Goal: Information Seeking & Learning: Find specific fact

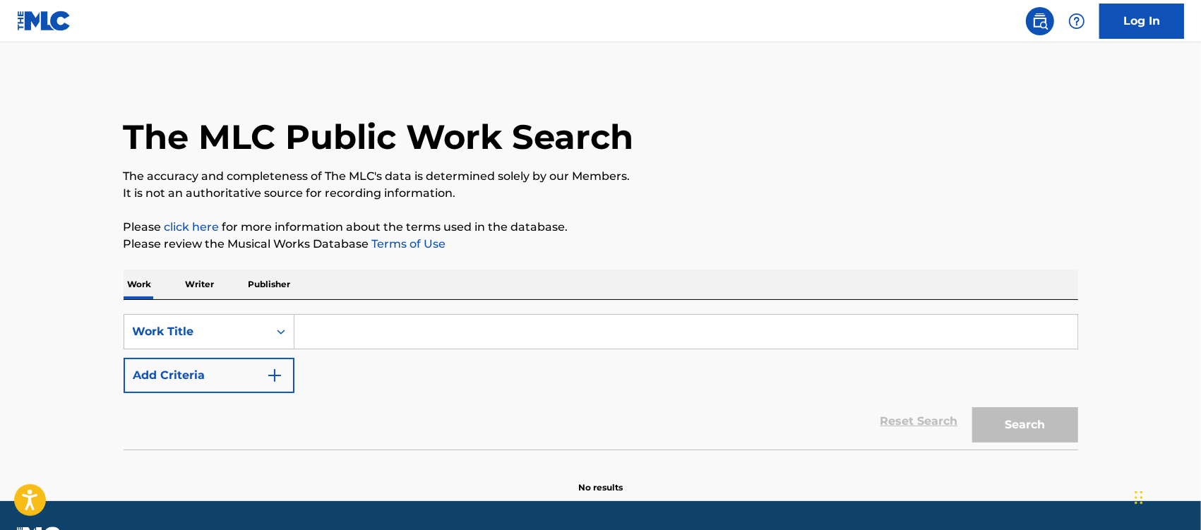
click at [464, 352] on div "SearchWithCriteria06e4b4cf-fedc-482a-b513-aba9eeebfdbe Work Title Add Criteria" at bounding box center [601, 353] width 954 height 79
click at [455, 340] on input "Search Form" at bounding box center [685, 332] width 783 height 34
type input "every breath you take"
click at [972, 407] on button "Search" at bounding box center [1025, 424] width 106 height 35
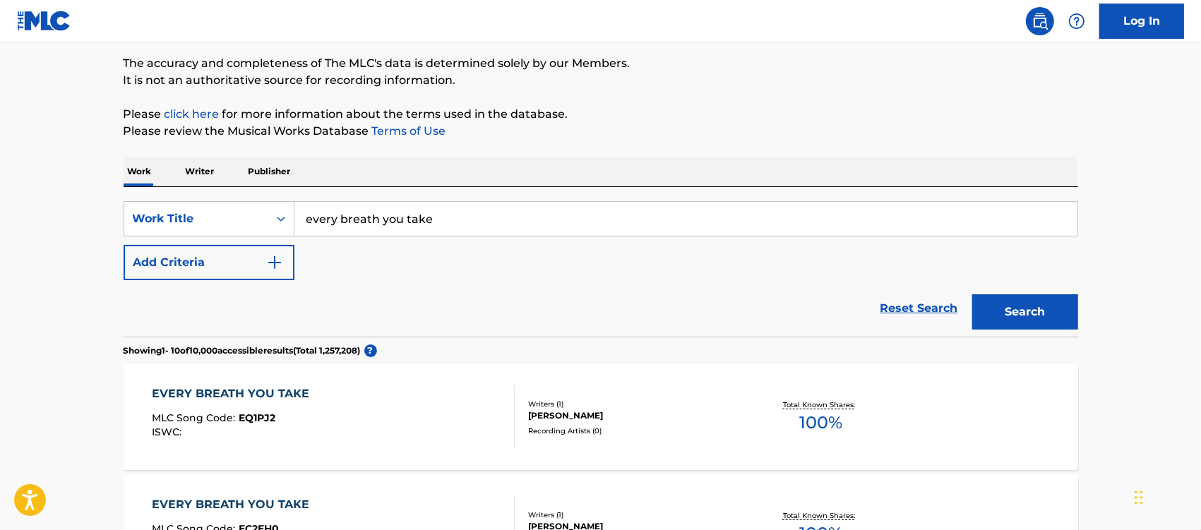
scroll to position [88, 0]
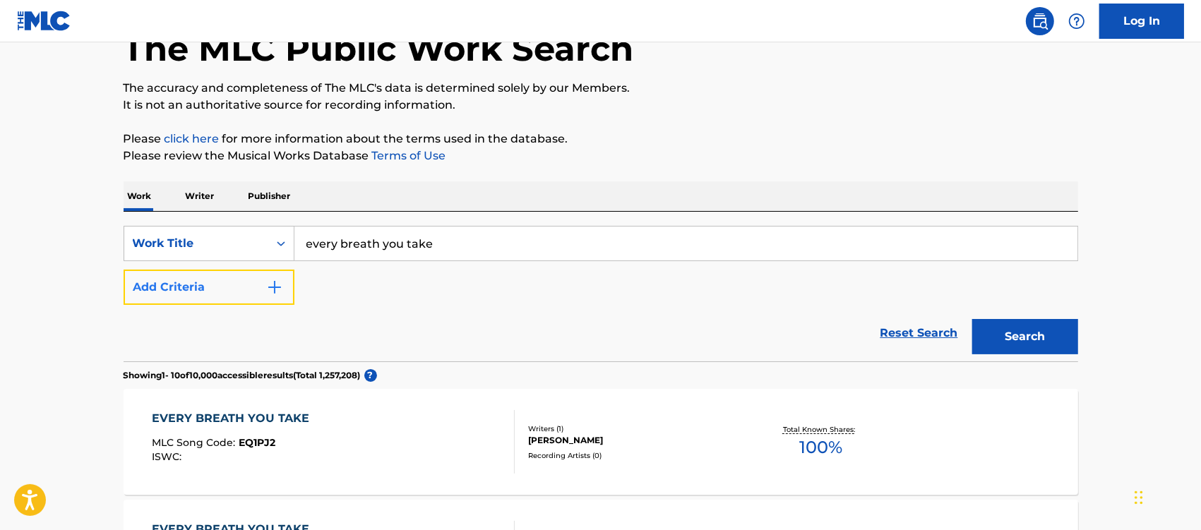
click at [249, 277] on button "Add Criteria" at bounding box center [209, 287] width 171 height 35
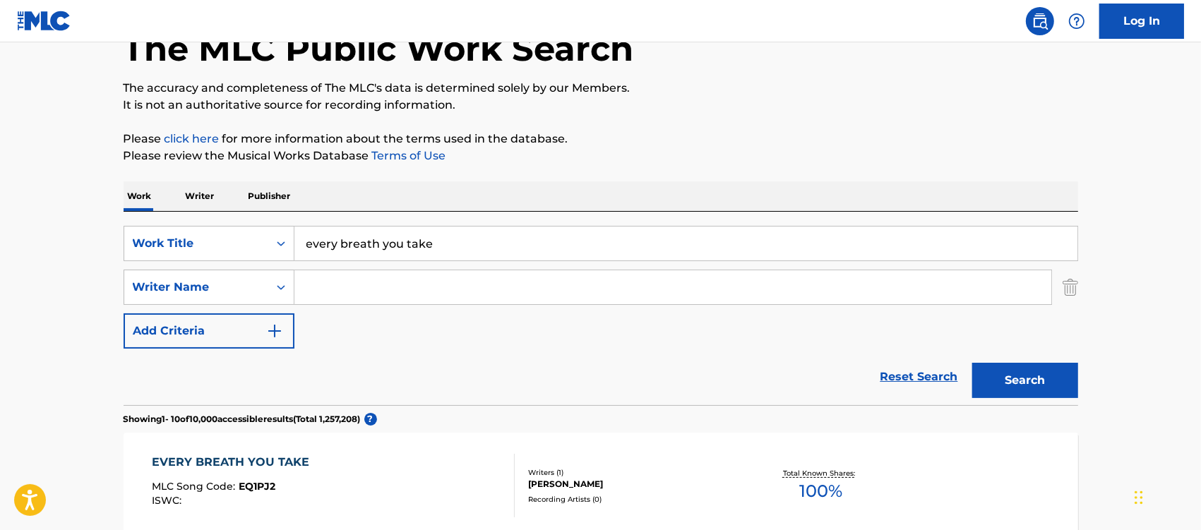
click at [300, 277] on input "Search Form" at bounding box center [672, 287] width 757 height 34
type input "[PERSON_NAME]"
click at [972, 363] on button "Search" at bounding box center [1025, 380] width 106 height 35
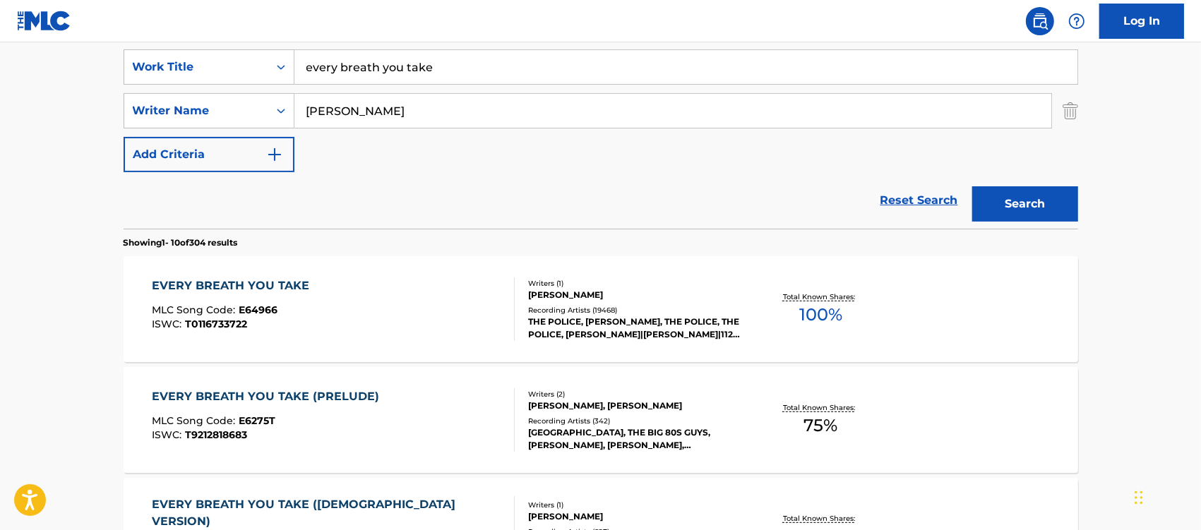
scroll to position [353, 0]
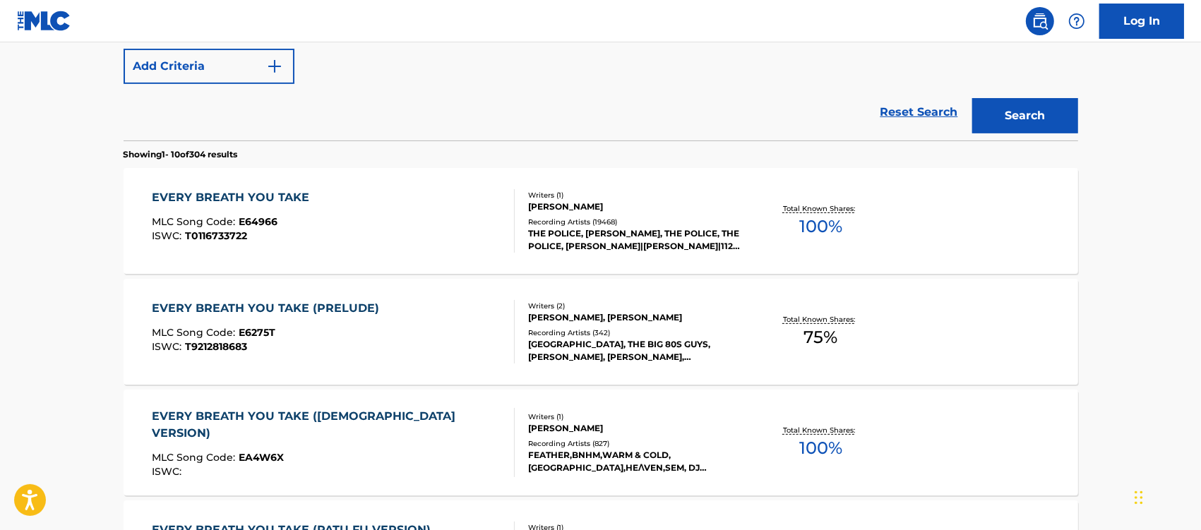
click at [221, 189] on div "EVERY BREATH YOU TAKE" at bounding box center [234, 197] width 164 height 17
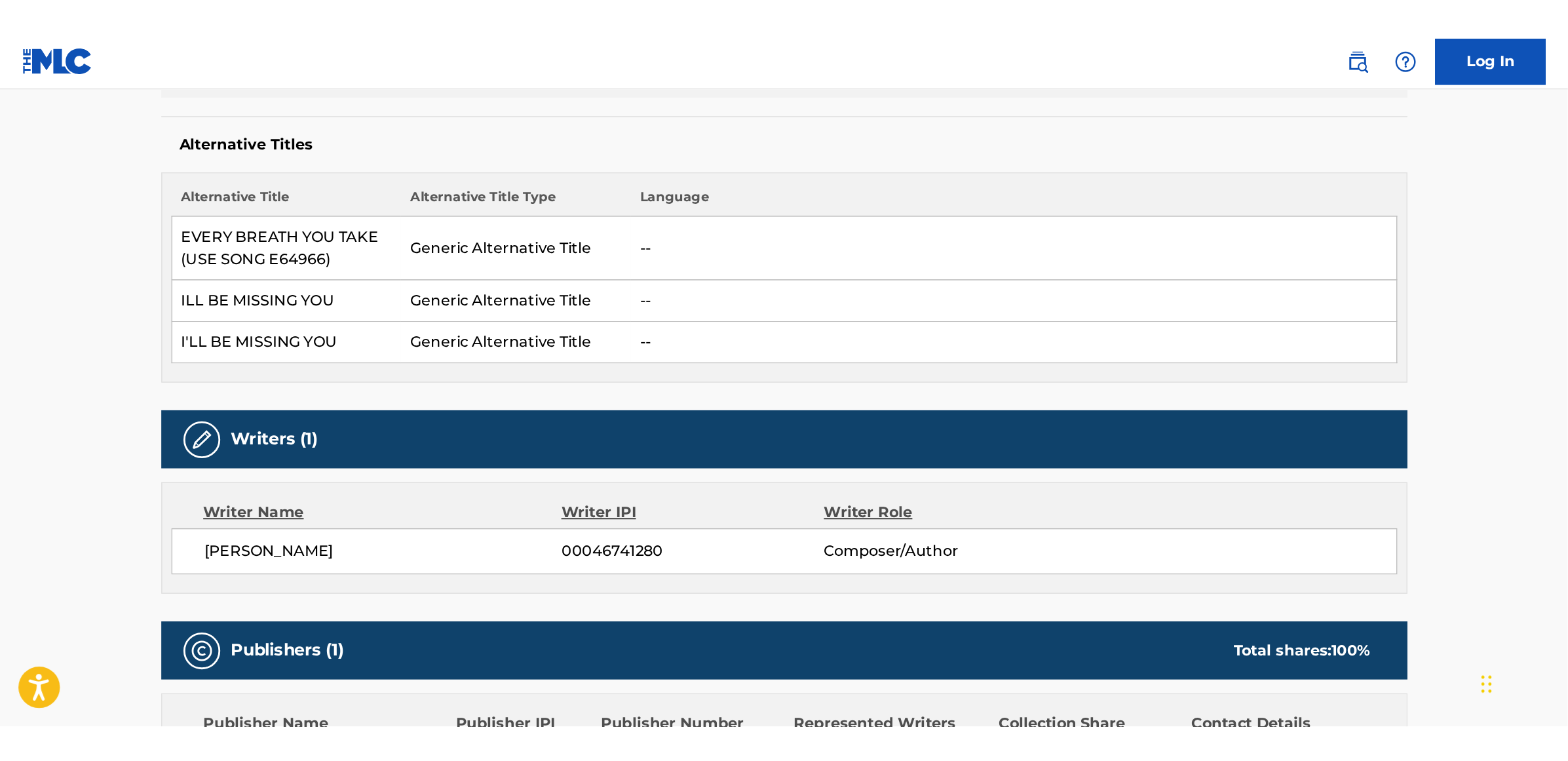
scroll to position [574, 0]
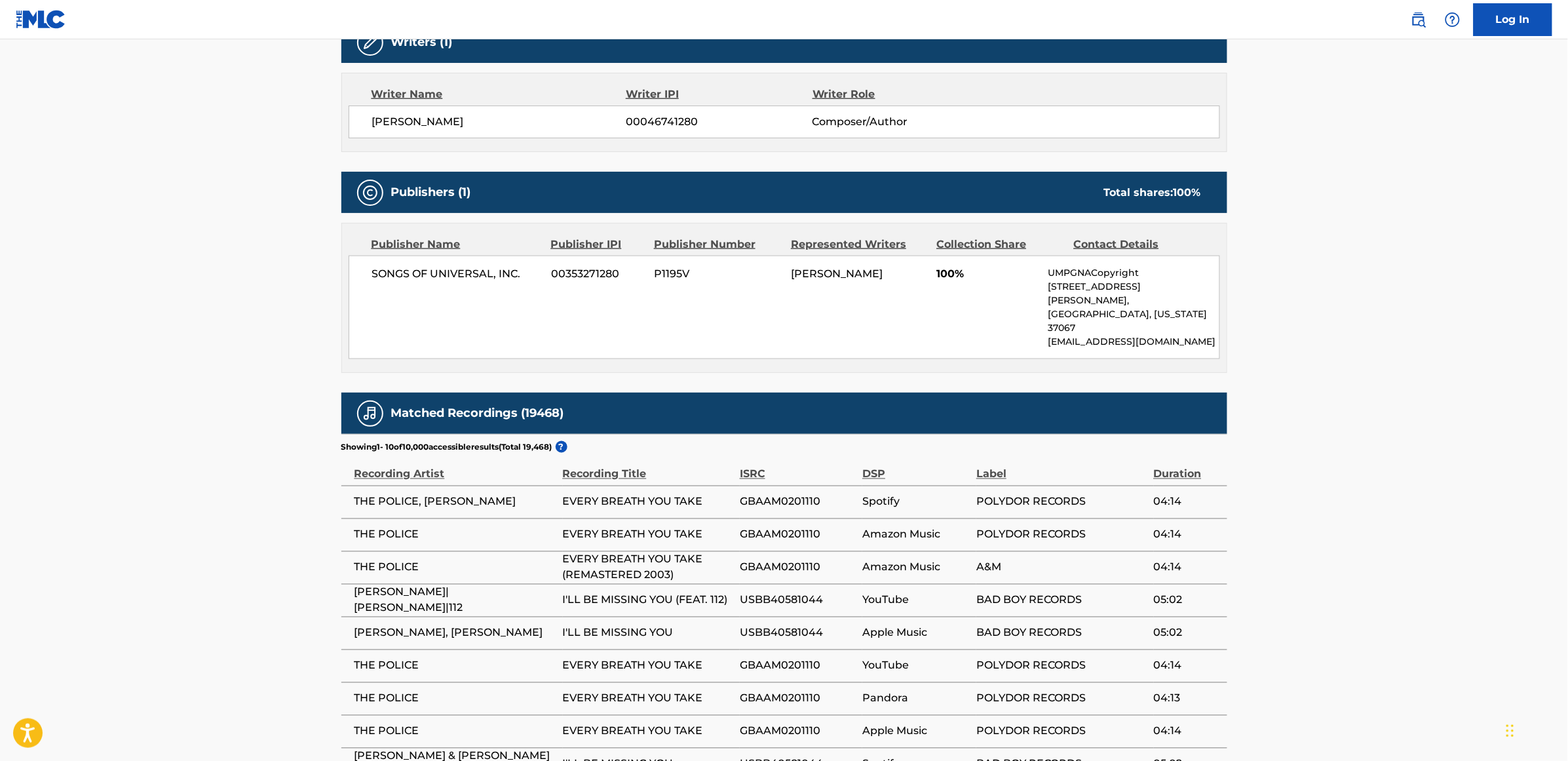
click at [680, 338] on div "Publisher Name Publisher IPI Publisher Number Represented Writers Collection Sh…" at bounding box center [784, 298] width 885 height 148
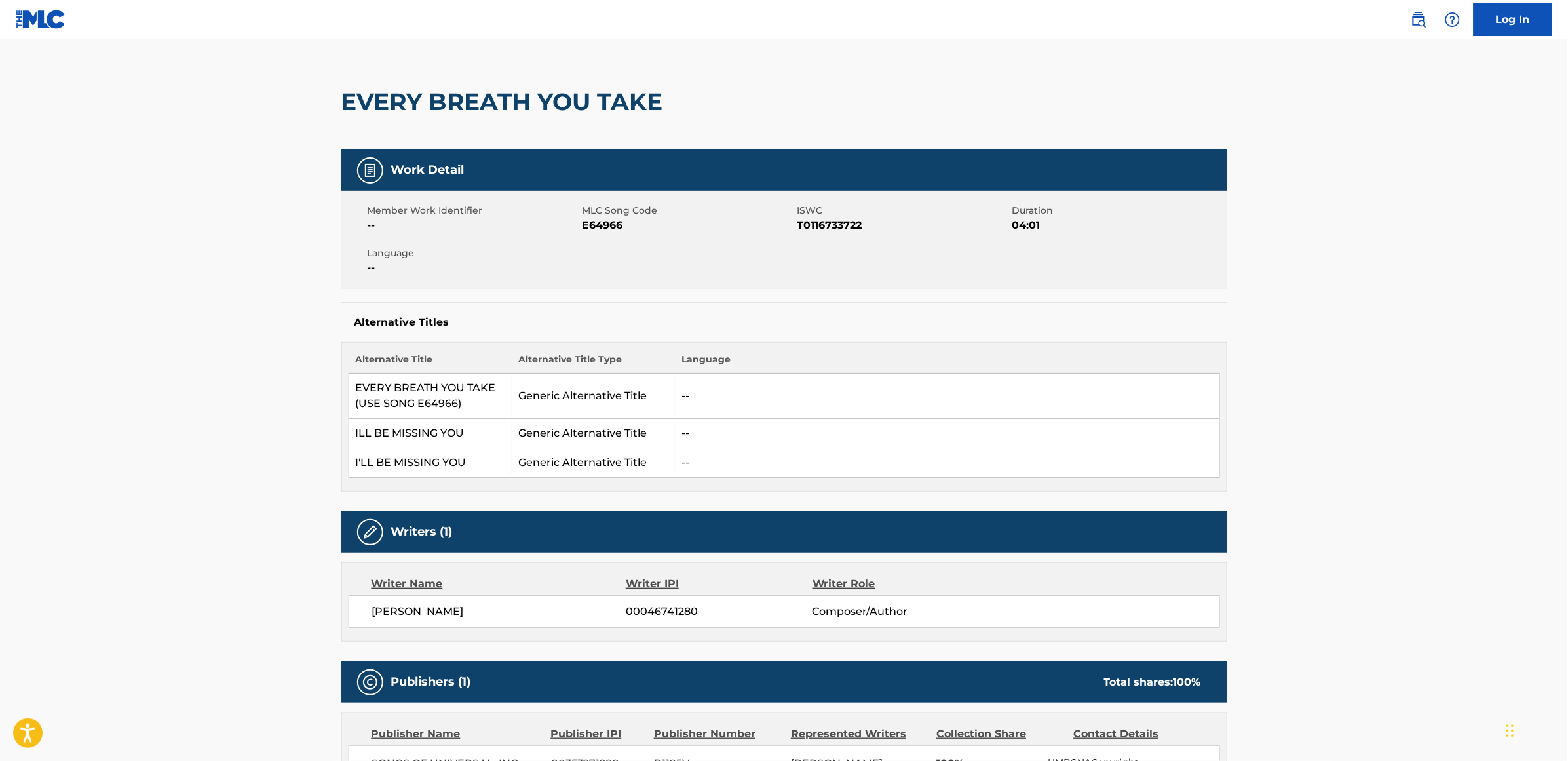
scroll to position [0, 0]
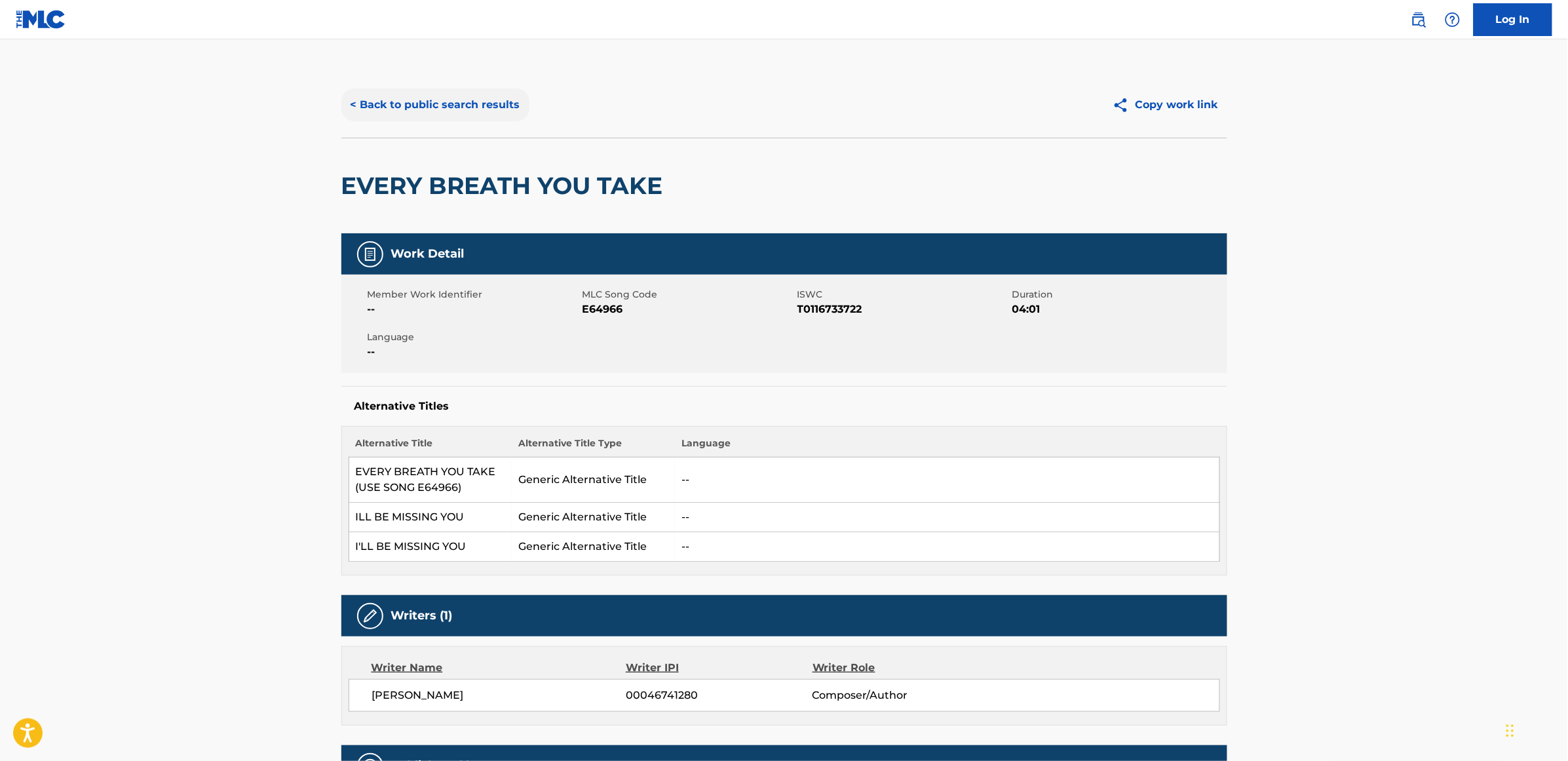
click at [476, 108] on button "< Back to public search results" at bounding box center [435, 104] width 188 height 32
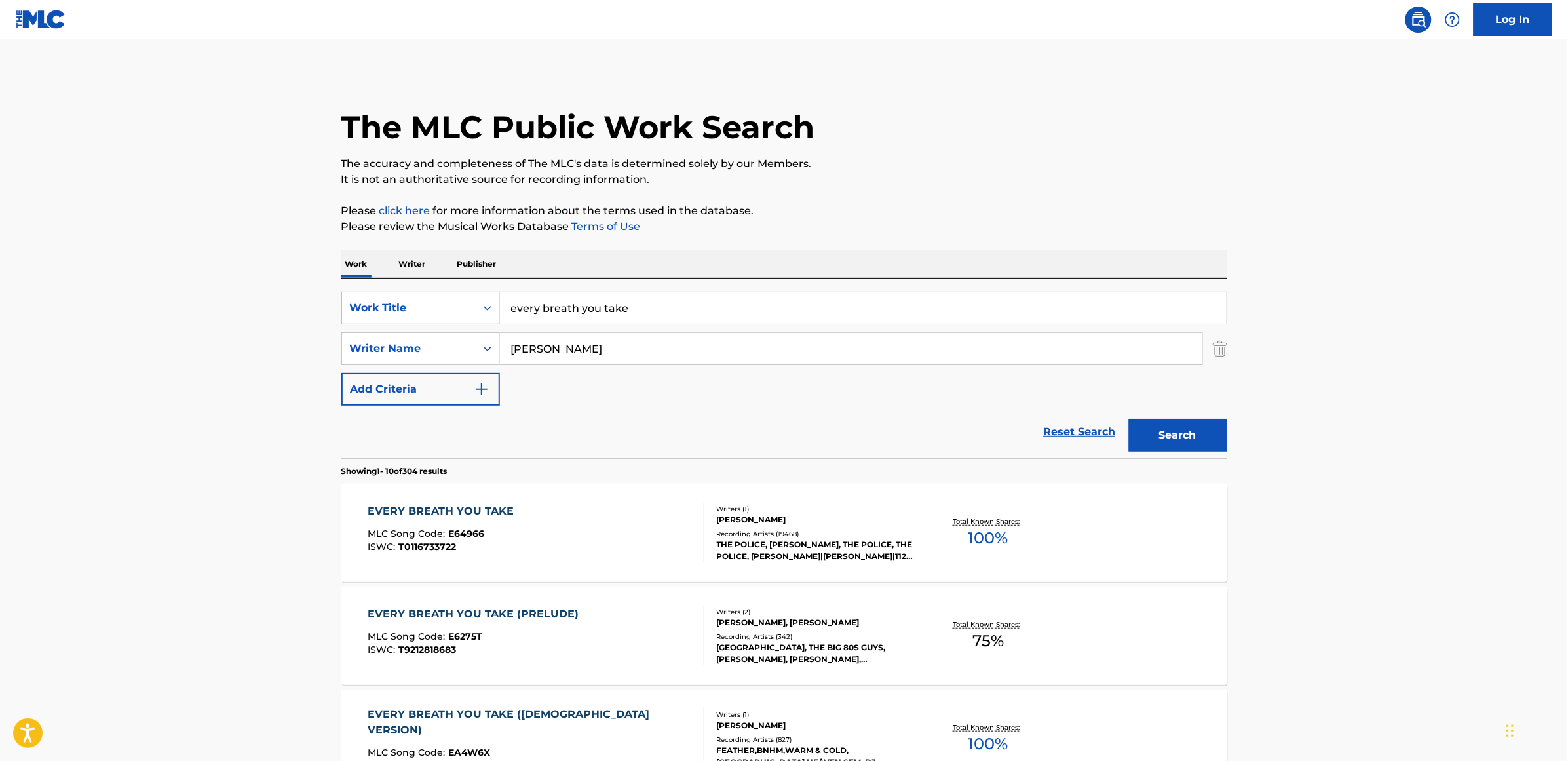
drag, startPoint x: 636, startPoint y: 306, endPoint x: 456, endPoint y: 313, distance: 180.1
click at [456, 313] on div "SearchWithCriteria06e4b4cf-fedc-482a-b513-aba9eeebfdbe Work Title every breath …" at bounding box center [784, 307] width 886 height 32
type input "bourne ultimatum"
type input "[PERSON_NAME]"
click at [1114, 419] on button "Search" at bounding box center [1178, 434] width 98 height 32
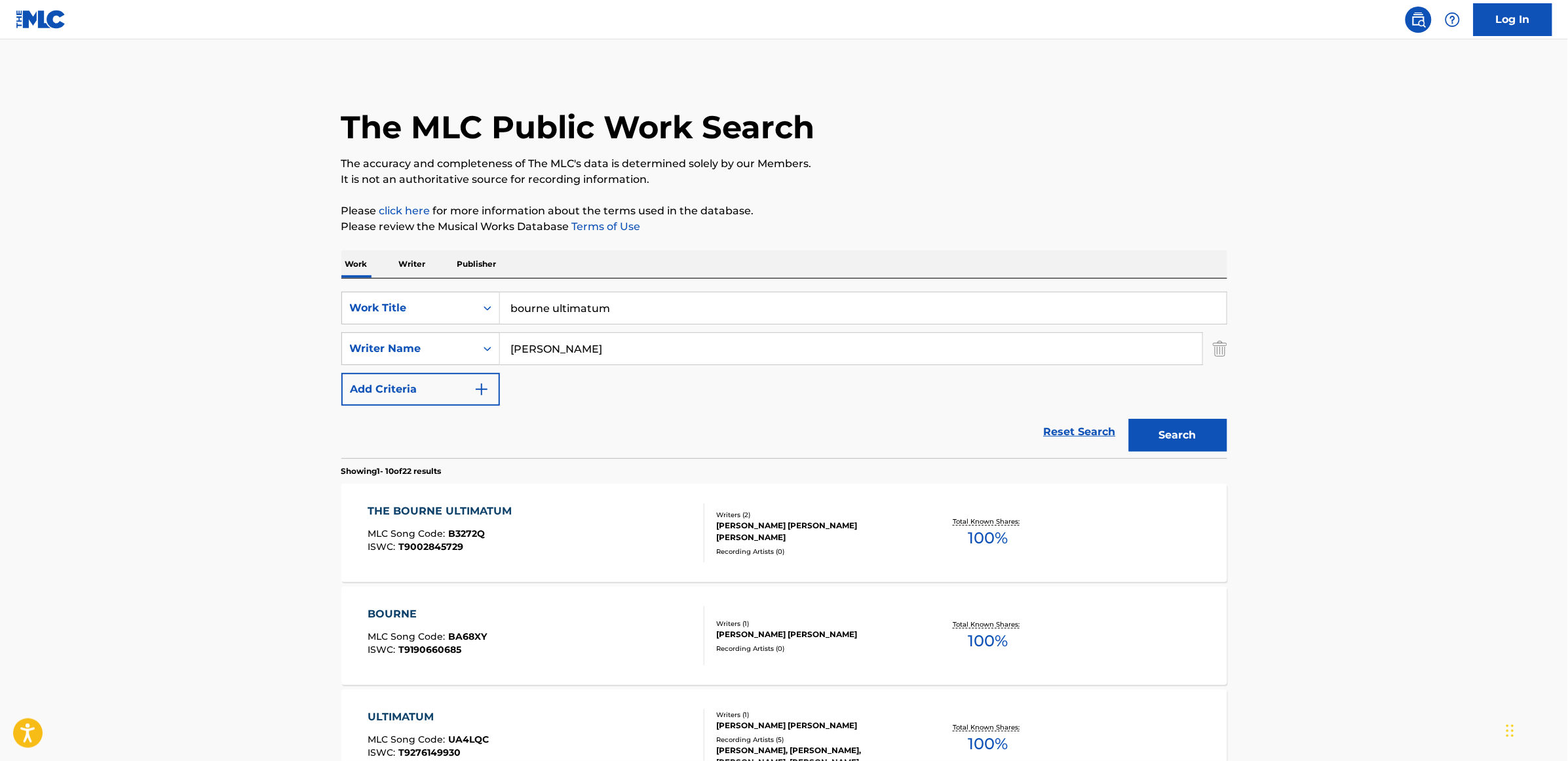
click at [450, 491] on div "THE BOURNE ULTIMATUM" at bounding box center [443, 510] width 150 height 16
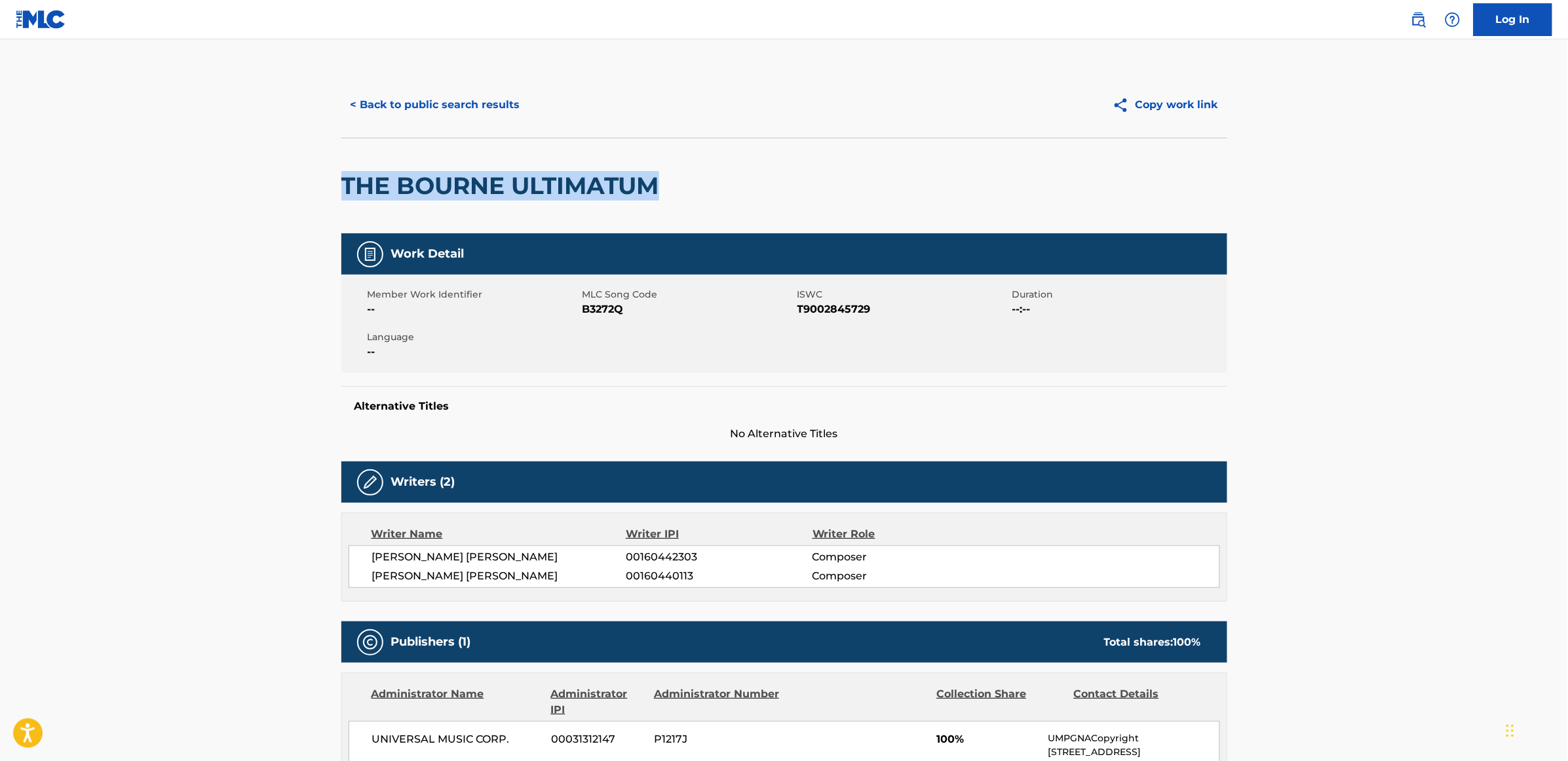
drag, startPoint x: 344, startPoint y: 187, endPoint x: 688, endPoint y: 187, distance: 344.0
click at [688, 187] on div "THE BOURNE ULTIMATUM" at bounding box center [784, 185] width 886 height 96
copy h2 "THE BOURNE ULTIMATUM"
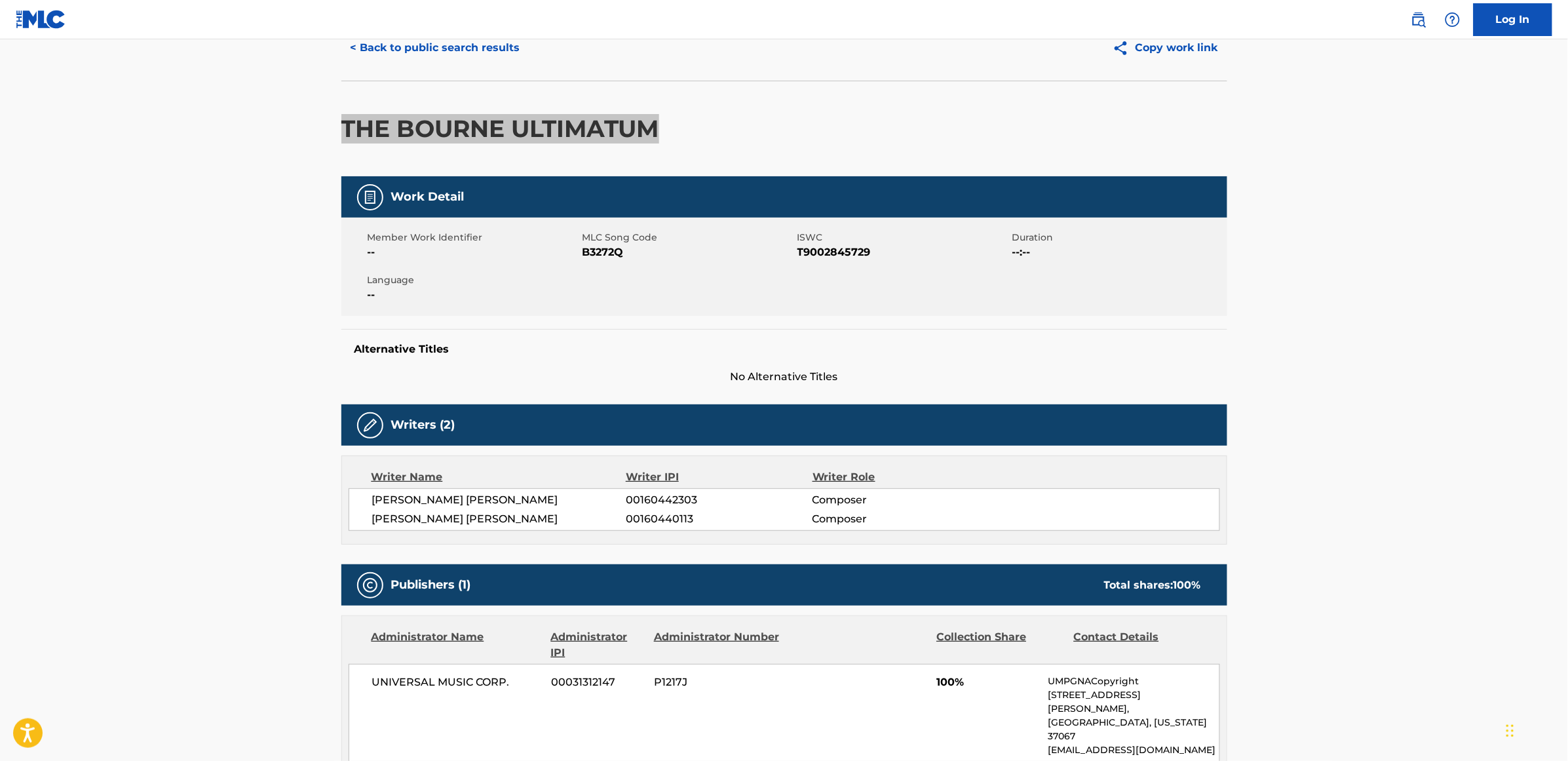
scroll to position [82, 0]
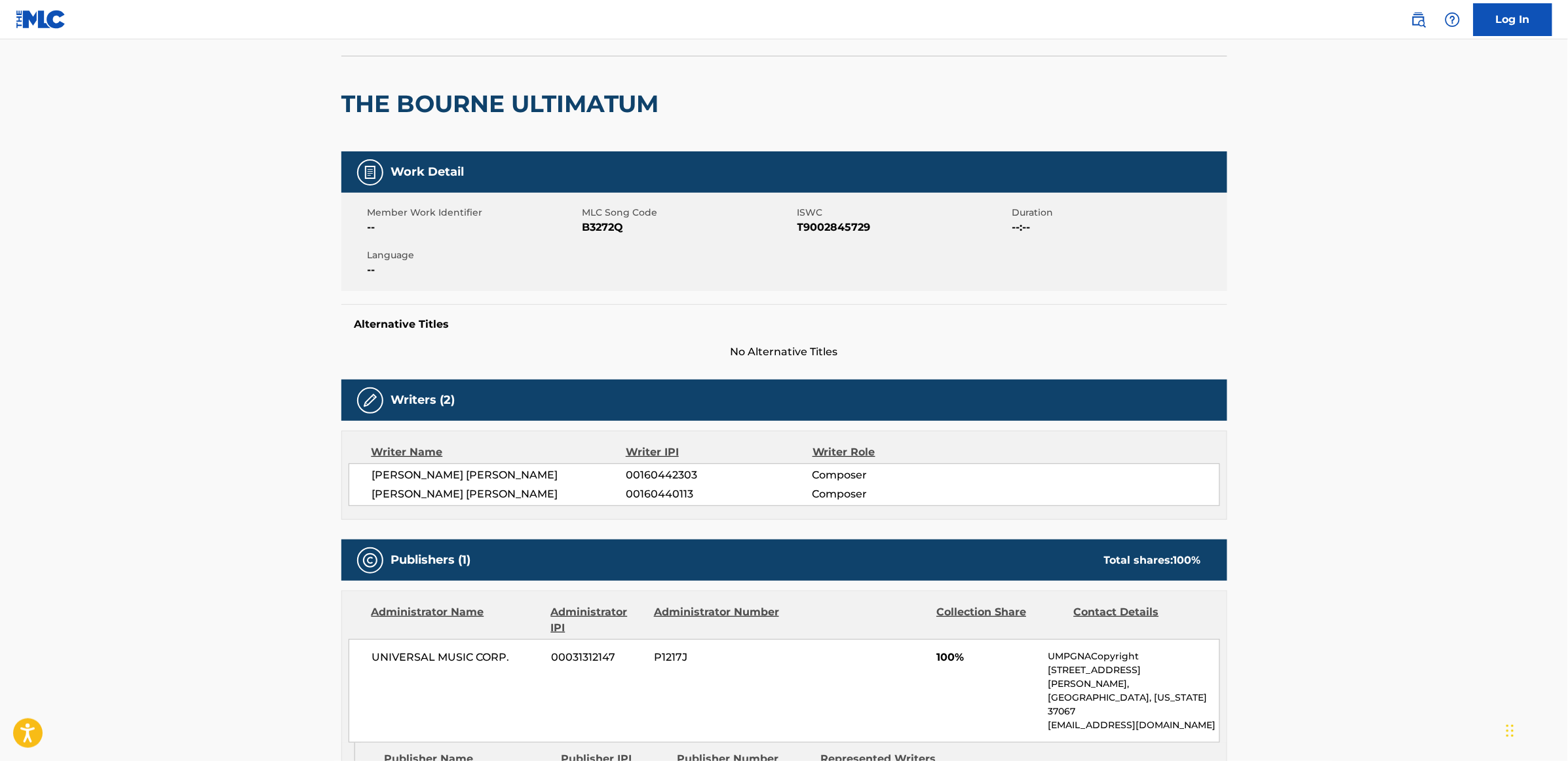
click at [735, 329] on h5 "Alternative Titles" at bounding box center [784, 324] width 860 height 13
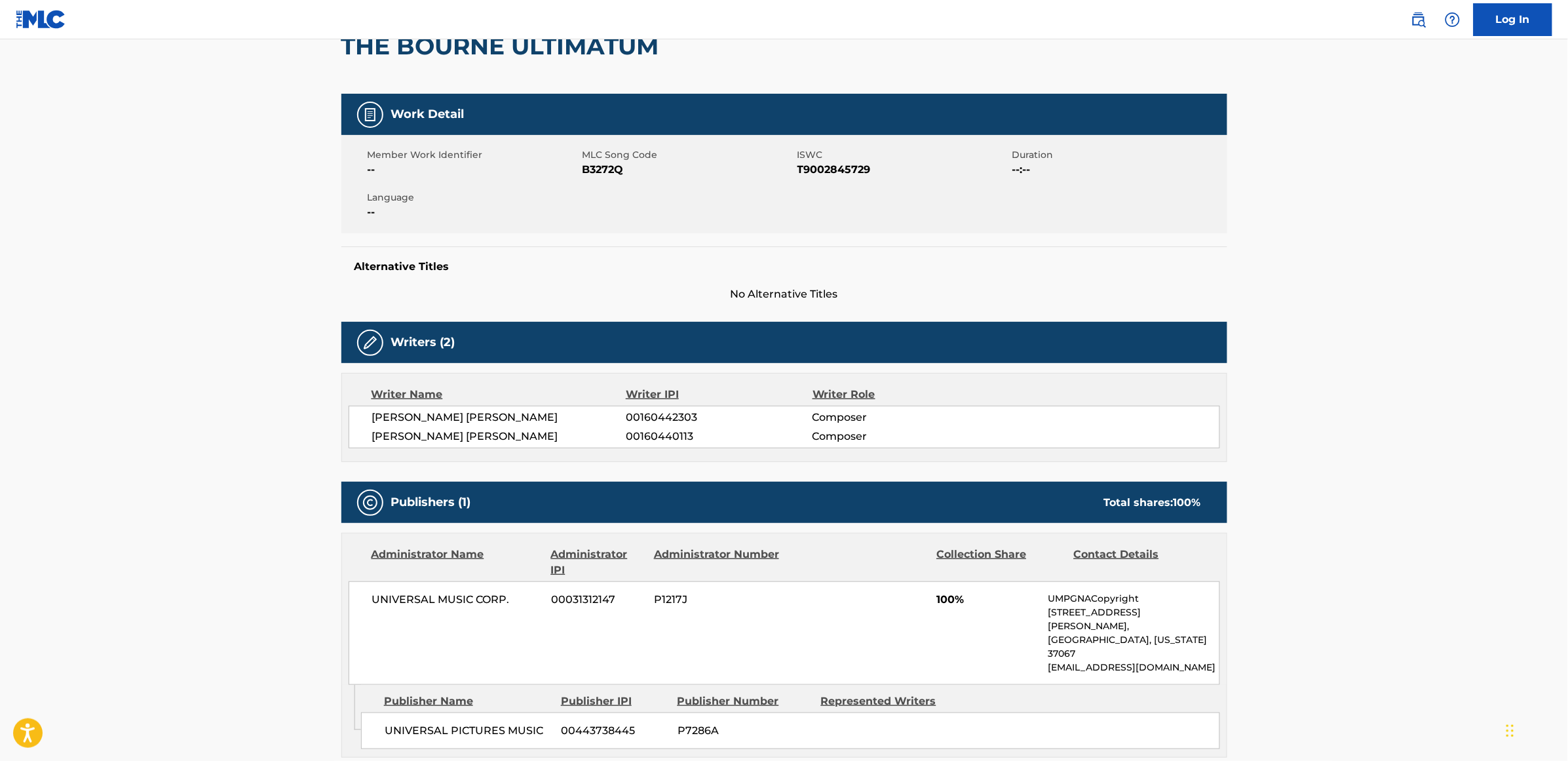
scroll to position [0, 0]
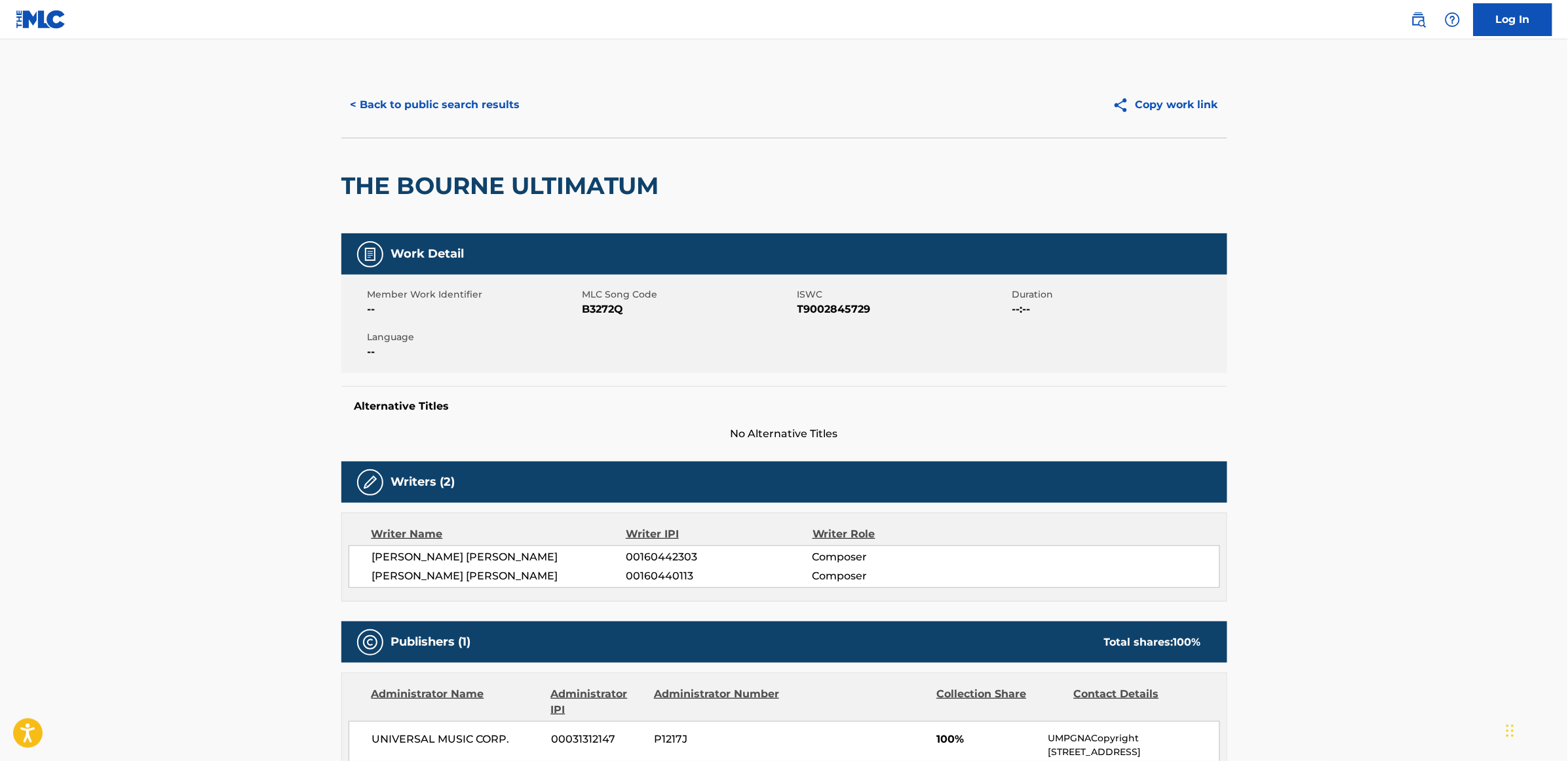
click at [426, 410] on h5 "Alternative Titles" at bounding box center [784, 406] width 860 height 13
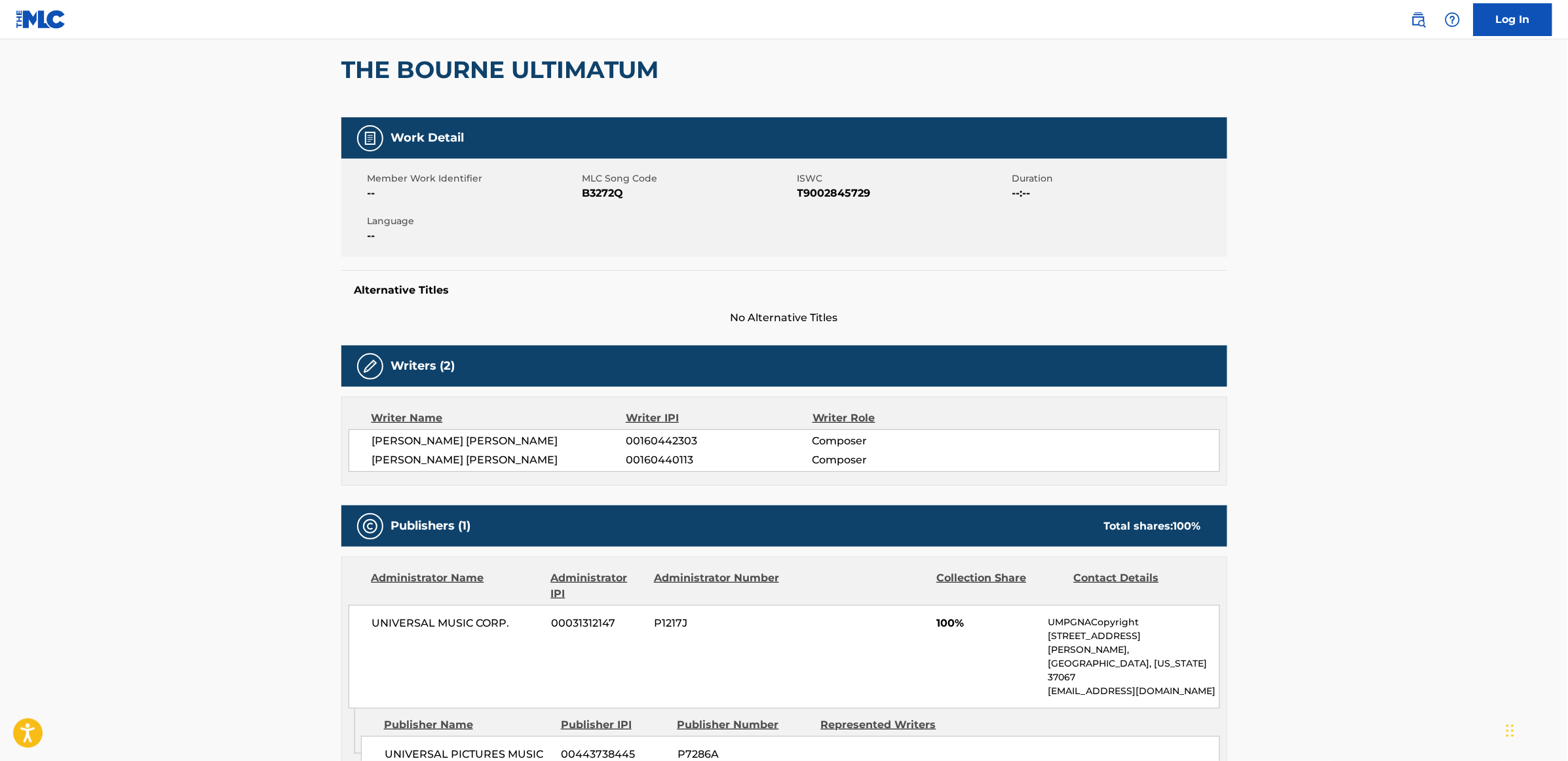
scroll to position [295, 0]
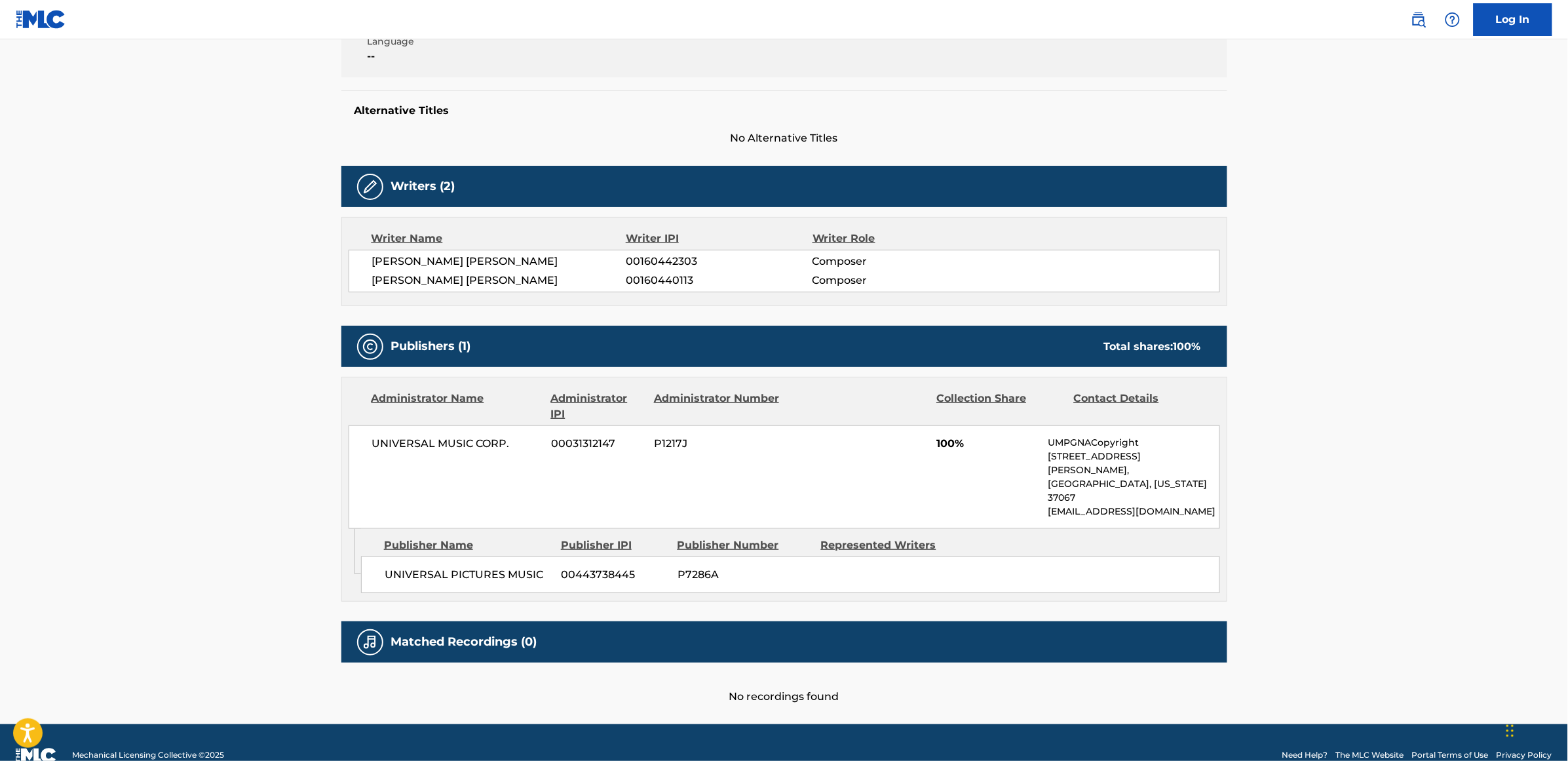
click at [742, 290] on div "JOHN ASHTON THOMAS 00160442303 Composer JOHN JAMES POWELL 00160440113 Composer" at bounding box center [784, 271] width 872 height 43
click at [607, 286] on span "JOHN JAMES POWELL" at bounding box center [499, 280] width 254 height 16
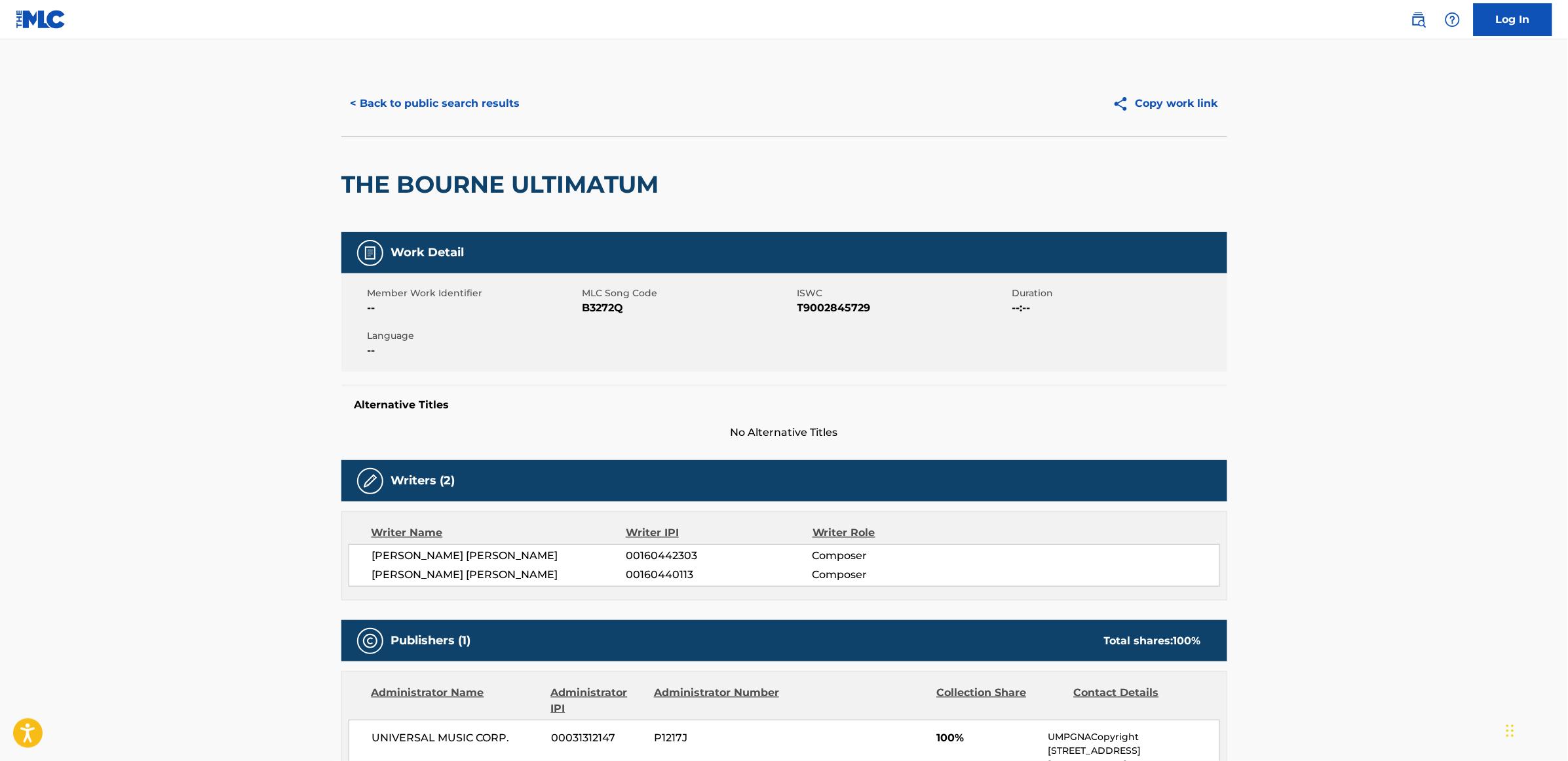
scroll to position [0, 0]
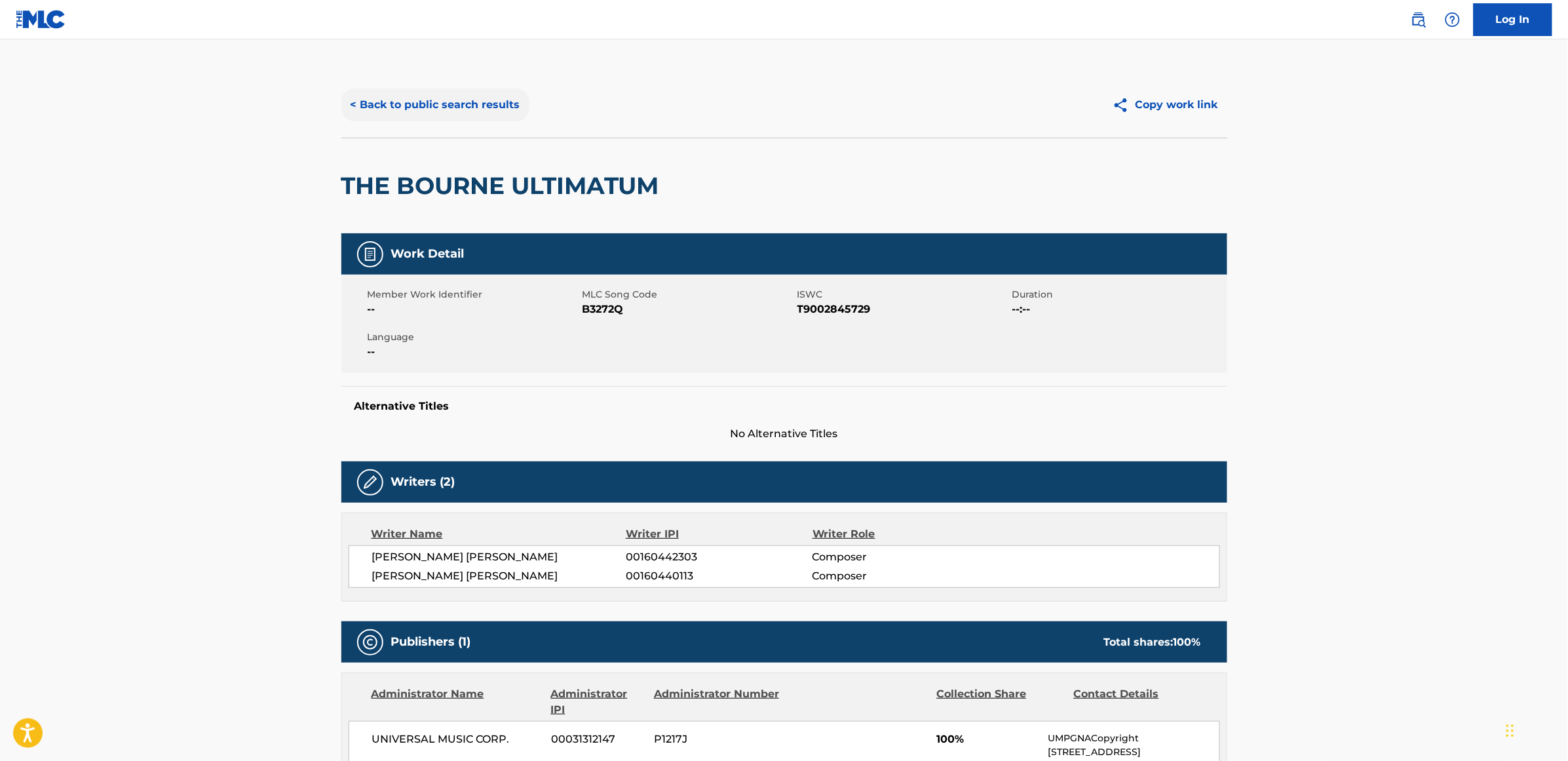
click at [501, 106] on button "< Back to public search results" at bounding box center [435, 104] width 188 height 32
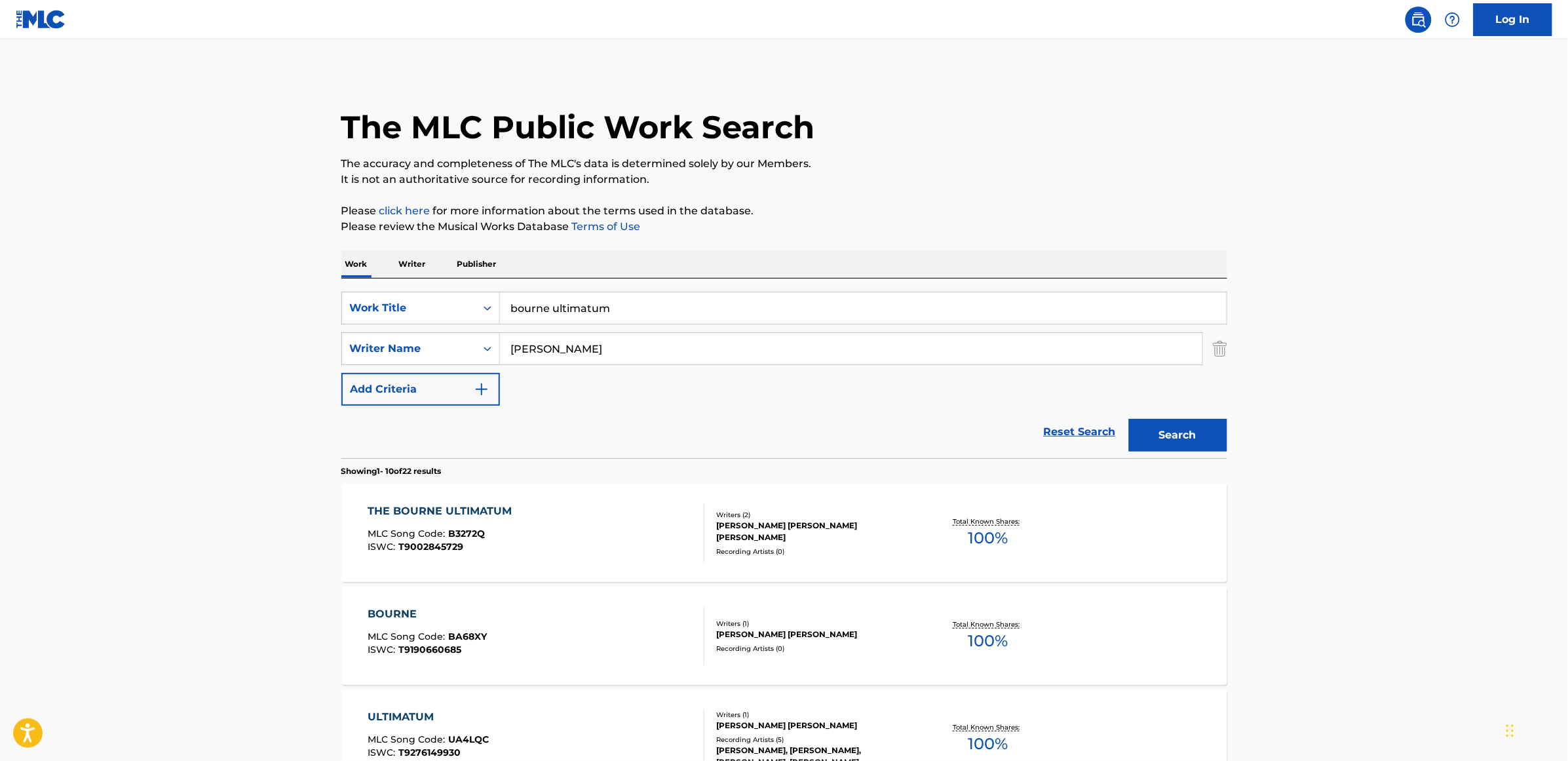
click at [453, 491] on div "THE BOURNE ULTIMATUM" at bounding box center [443, 510] width 150 height 16
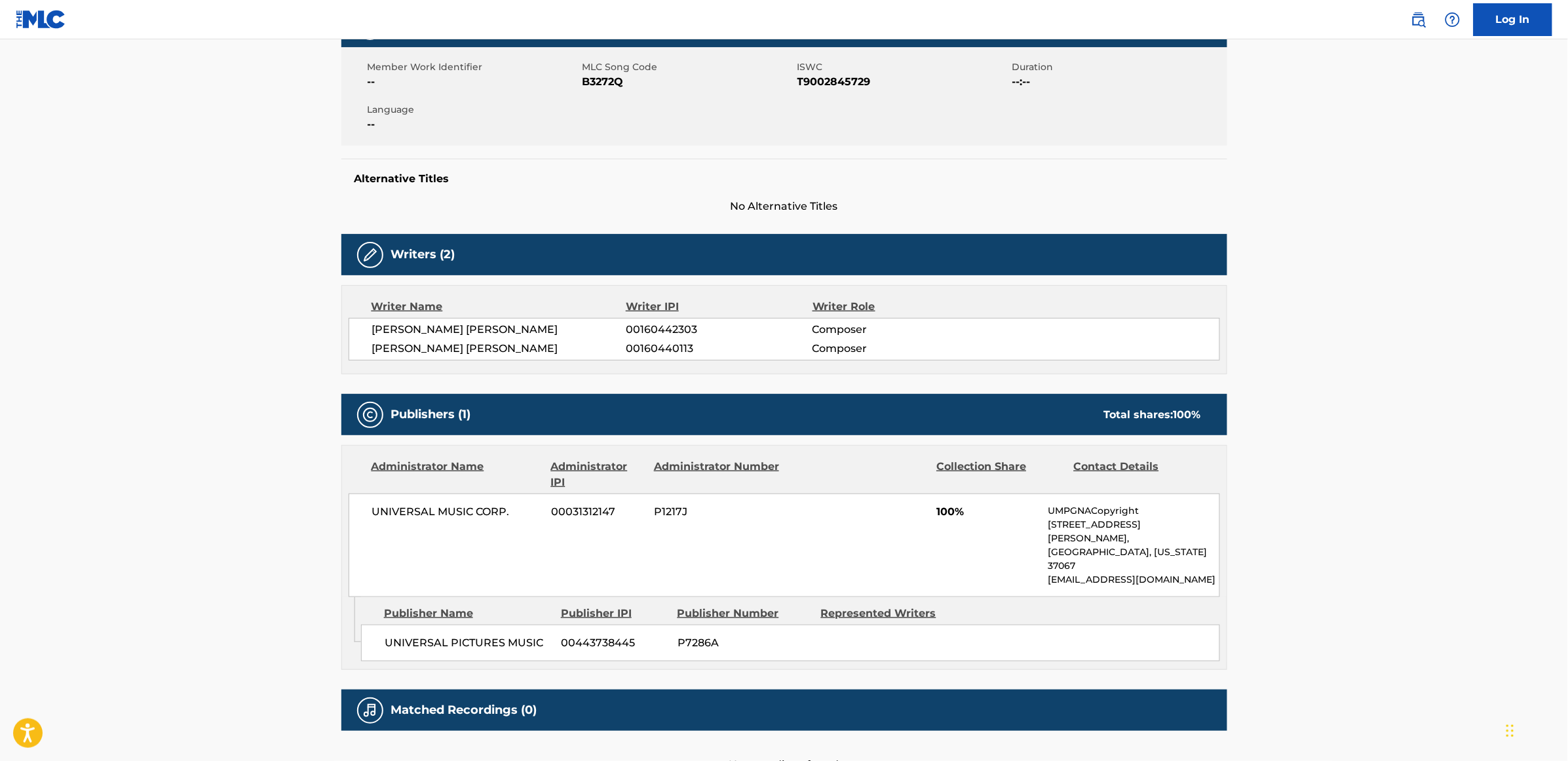
scroll to position [246, 0]
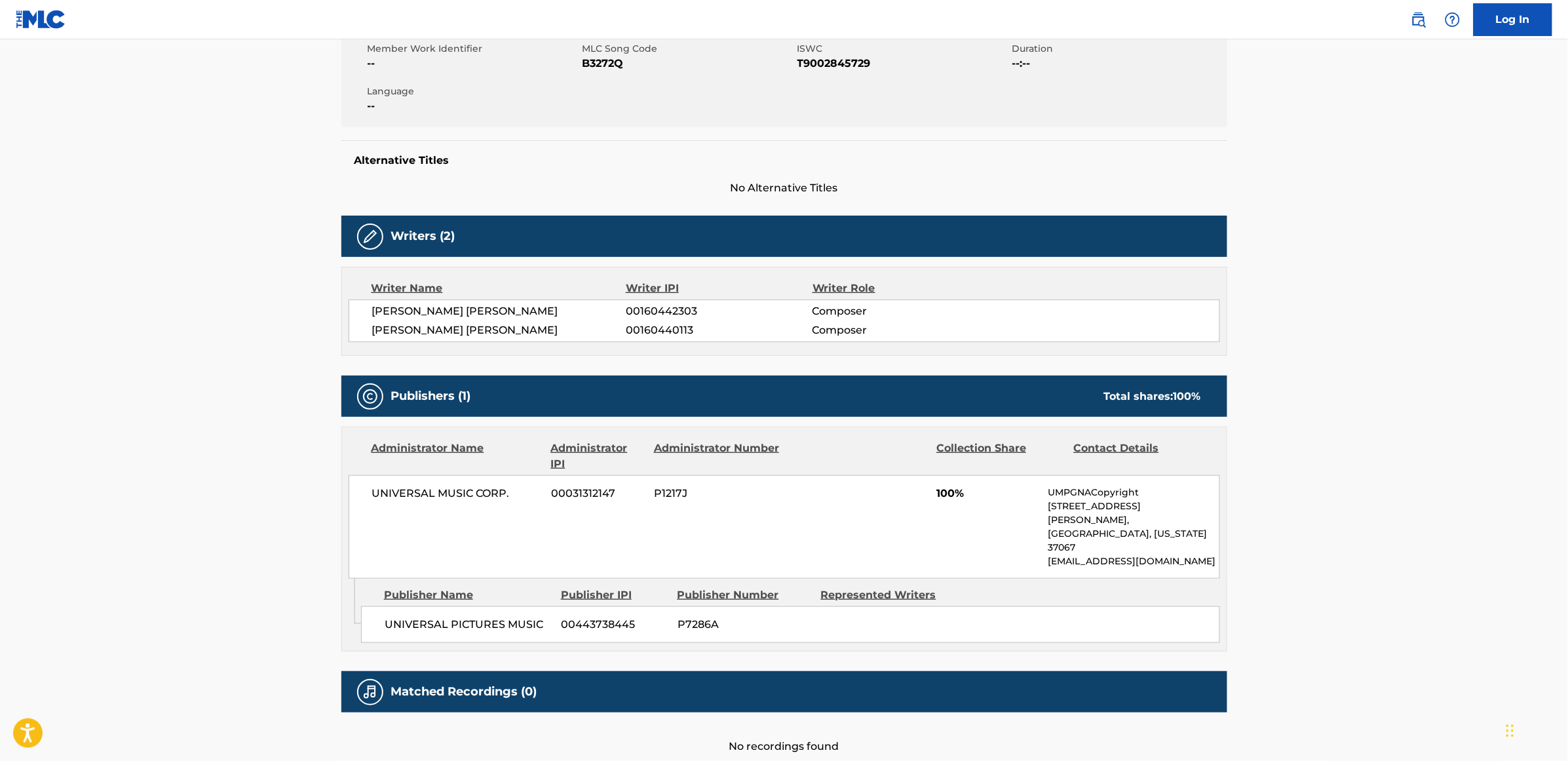
click at [330, 424] on div "< Back to public search results Copy work link THE BOURNE ULTIMATUM Work Detail…" at bounding box center [784, 290] width 917 height 928
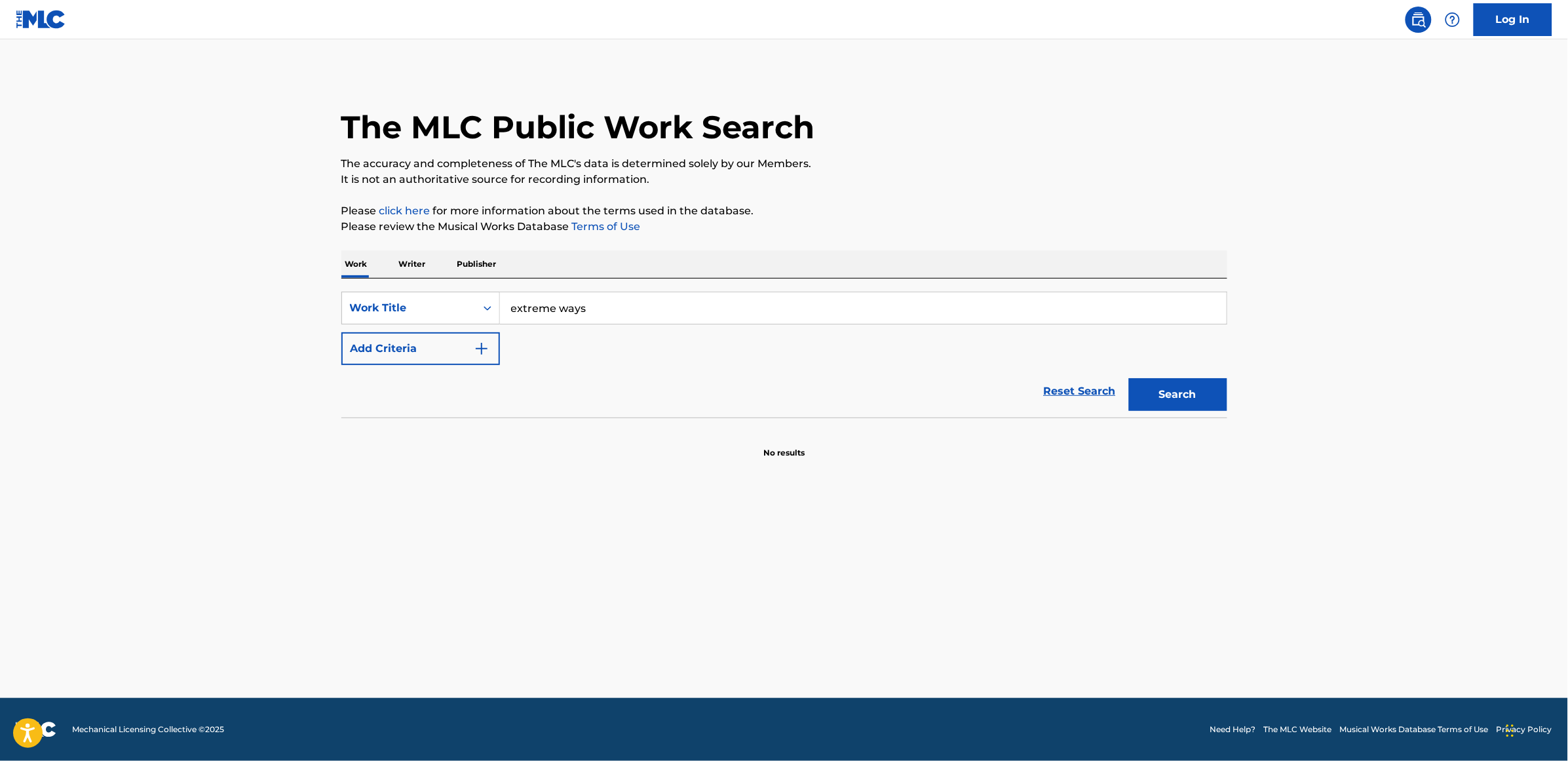
type input "extreme ways"
drag, startPoint x: 479, startPoint y: 345, endPoint x: 484, endPoint y: 351, distance: 7.8
click at [480, 346] on img "Search Form" at bounding box center [481, 348] width 16 height 16
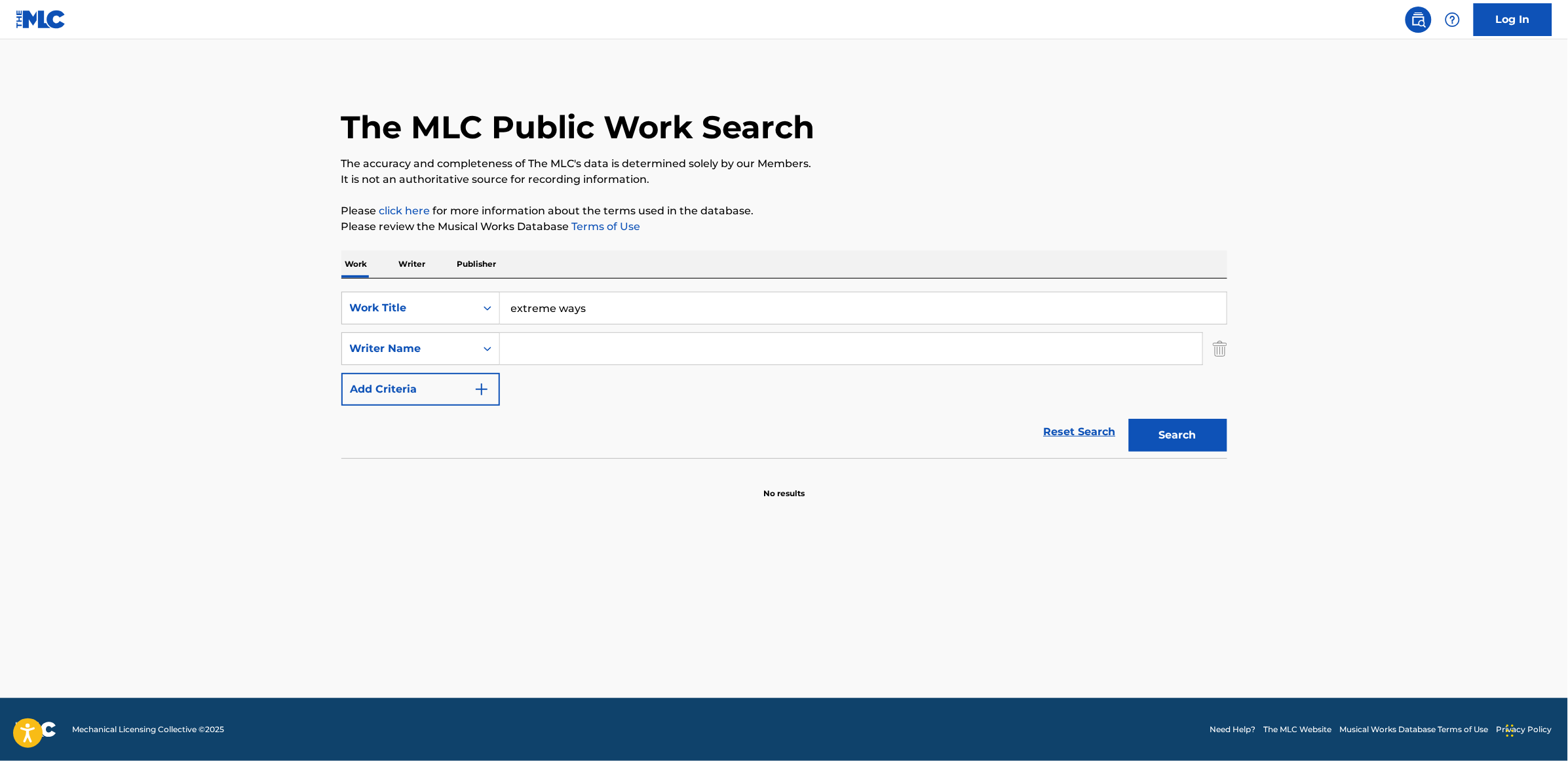
click at [521, 345] on input "Search Form" at bounding box center [851, 349] width 703 height 32
click at [1129, 419] on button "Search" at bounding box center [1178, 434] width 98 height 32
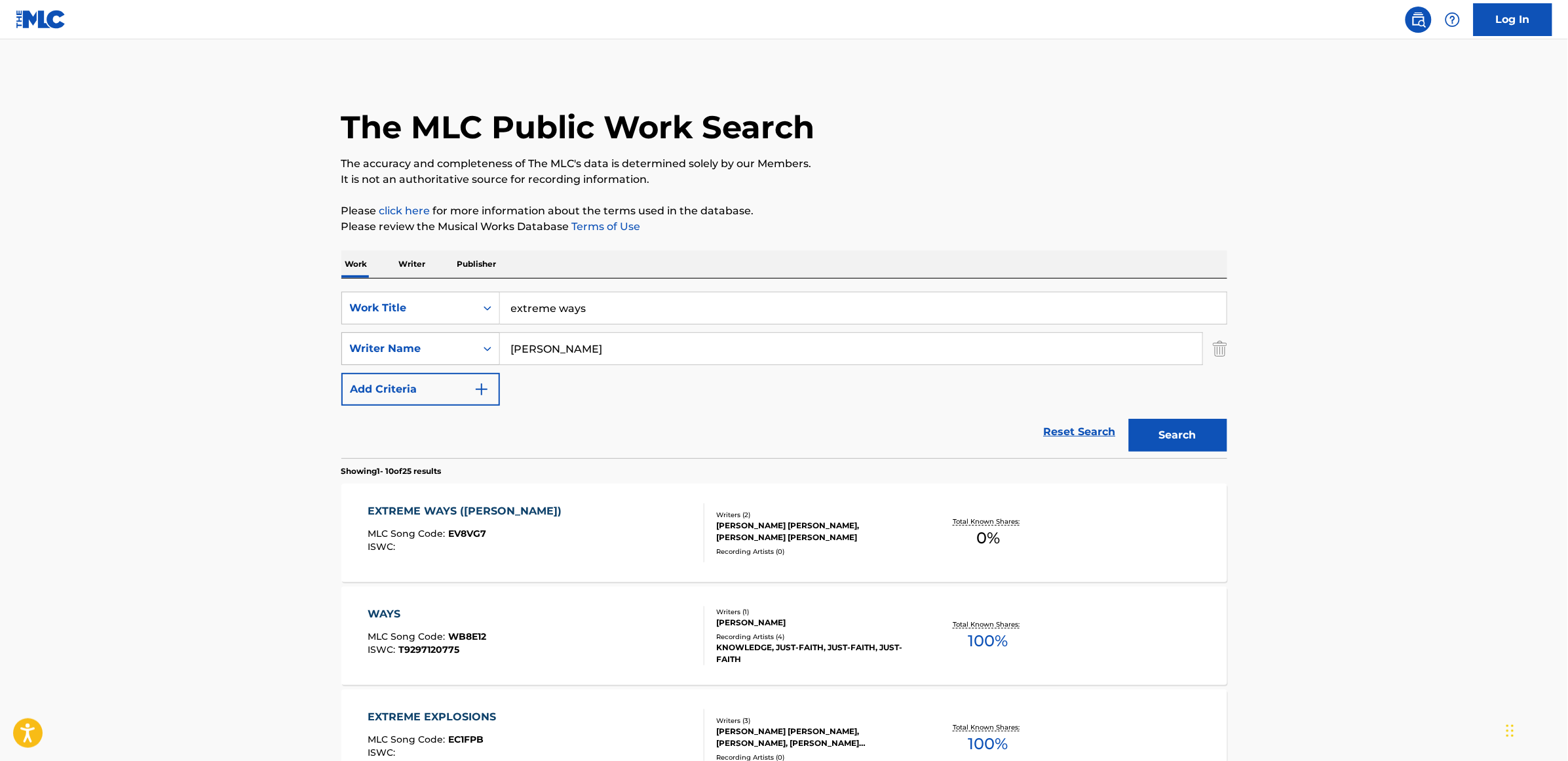
drag, startPoint x: 555, startPoint y: 344, endPoint x: 462, endPoint y: 348, distance: 93.1
click at [462, 348] on div "SearchWithCriteriac50172d2-77db-4a39-9e98-3ff7e0315f5b Writer Name [PERSON_NAME]" at bounding box center [784, 348] width 886 height 32
type input "[PERSON_NAME]"
click at [1129, 419] on button "Search" at bounding box center [1178, 434] width 98 height 32
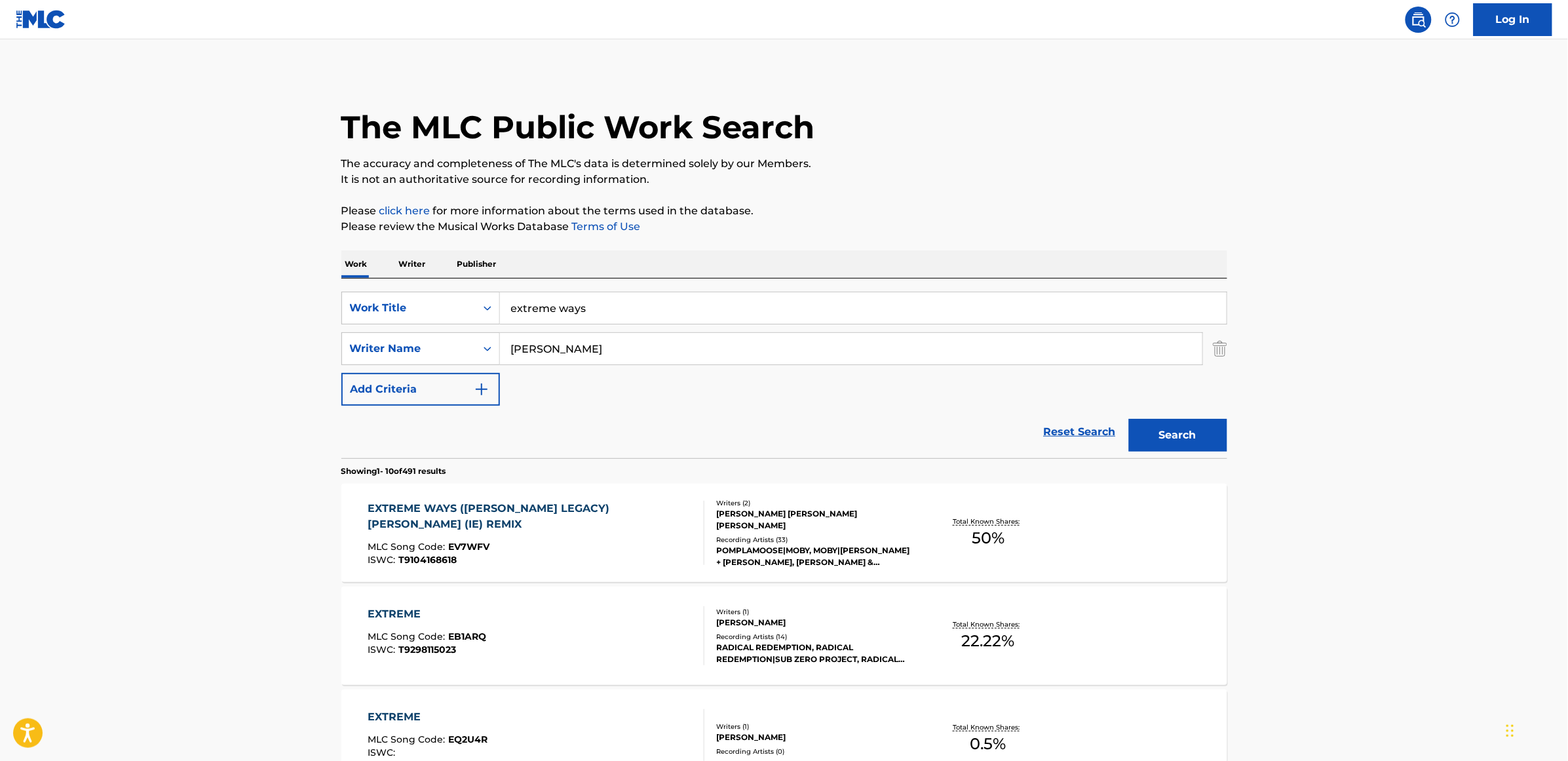
drag, startPoint x: 589, startPoint y: 316, endPoint x: 574, endPoint y: 316, distance: 15.0
click at [574, 316] on input "extreme ways" at bounding box center [863, 308] width 727 height 32
